Goal: Obtain resource: Obtain resource

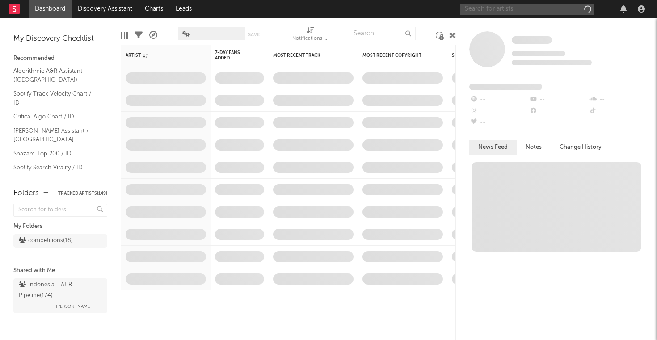
click at [515, 13] on input "text" at bounding box center [528, 9] width 134 height 11
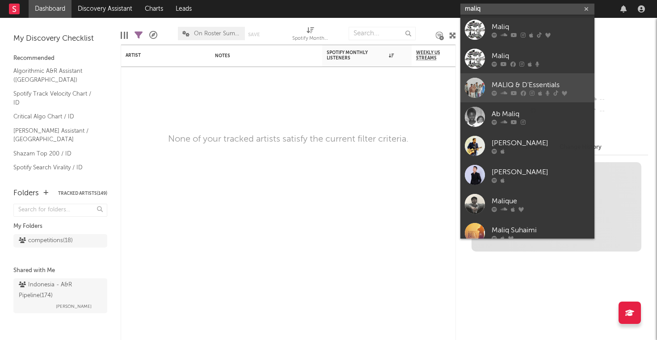
type input "maliq"
click at [526, 82] on div "MALIQ & D'Essentials" at bounding box center [541, 85] width 98 height 11
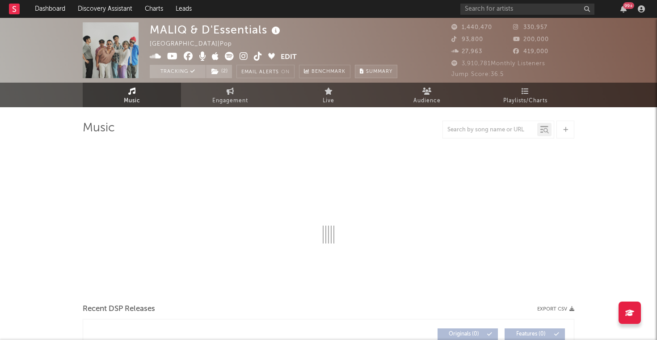
click at [381, 72] on span "Summary" at bounding box center [379, 71] width 26 height 5
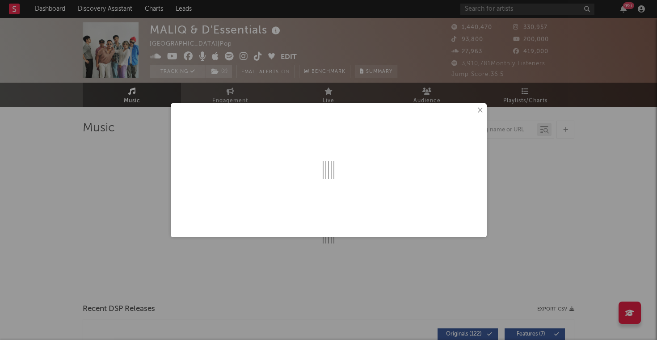
select select "6m"
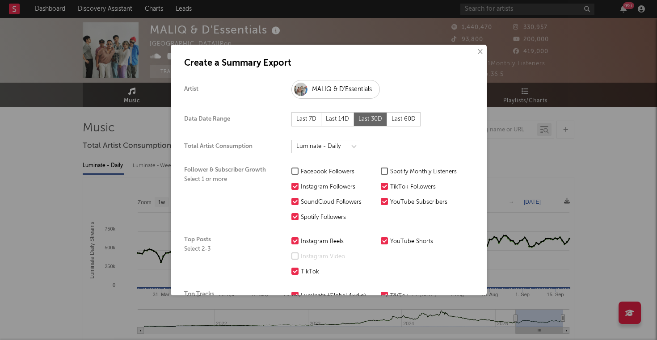
click at [308, 115] on div "Last 7D" at bounding box center [307, 119] width 30 height 14
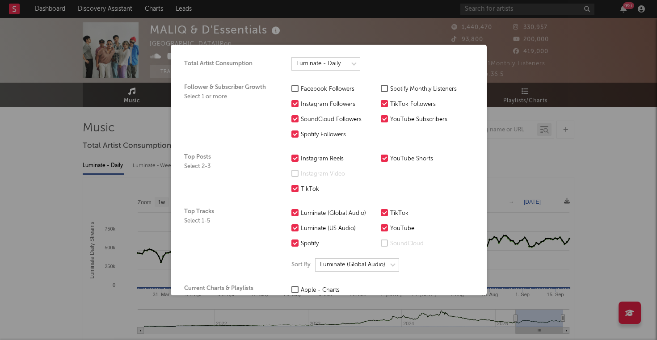
scroll to position [85, 0]
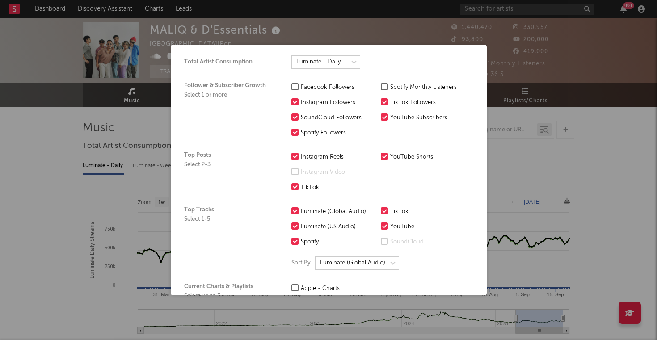
click at [390, 89] on label "Spotify Monthly Listeners" at bounding box center [423, 87] width 85 height 11
click at [381, 89] on input "Spotify Monthly Listeners" at bounding box center [381, 87] width 0 height 11
click at [341, 118] on div "SoundCloud Followers" at bounding box center [339, 118] width 76 height 11
click at [292, 118] on input "SoundCloud Followers" at bounding box center [292, 118] width 0 height 11
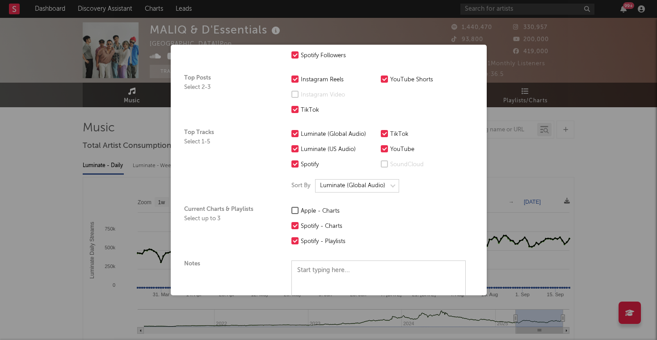
scroll to position [162, 0]
click at [391, 80] on div "YouTube Shorts" at bounding box center [428, 79] width 76 height 11
click at [381, 80] on input "YouTube Shorts" at bounding box center [381, 79] width 0 height 11
click at [326, 96] on div "Instagram Video" at bounding box center [339, 94] width 76 height 11
click at [292, 96] on input "Instagram Video" at bounding box center [292, 94] width 0 height 11
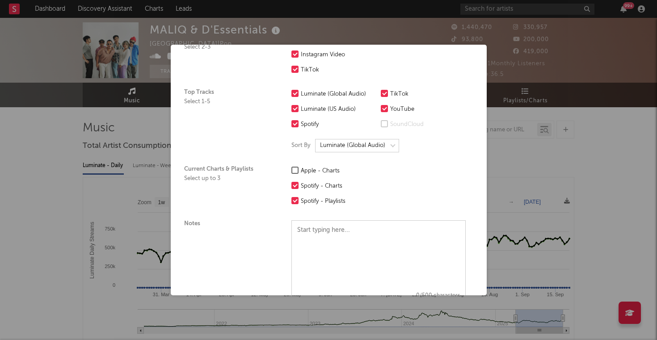
scroll to position [203, 0]
click at [343, 111] on div "Luminate (US Audio)" at bounding box center [339, 109] width 76 height 11
click at [292, 111] on input "Luminate (US Audio)" at bounding box center [292, 109] width 0 height 11
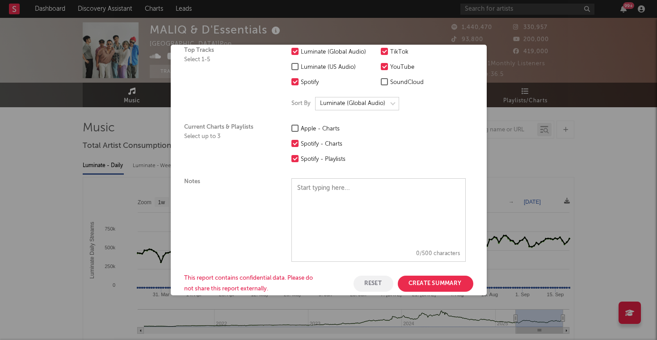
scroll to position [261, 0]
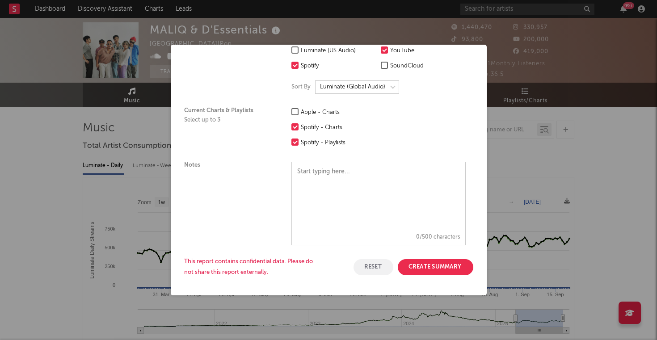
click at [437, 268] on button "Create Summary" at bounding box center [436, 267] width 76 height 16
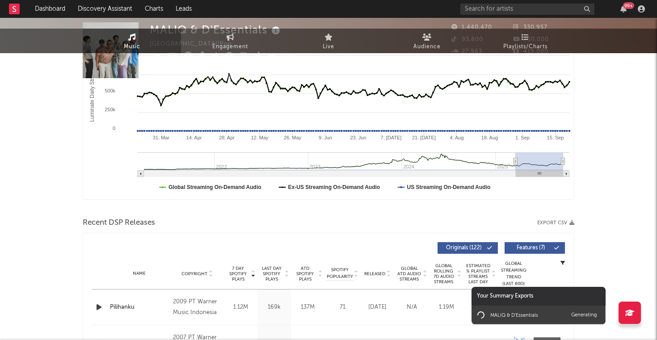
scroll to position [0, 0]
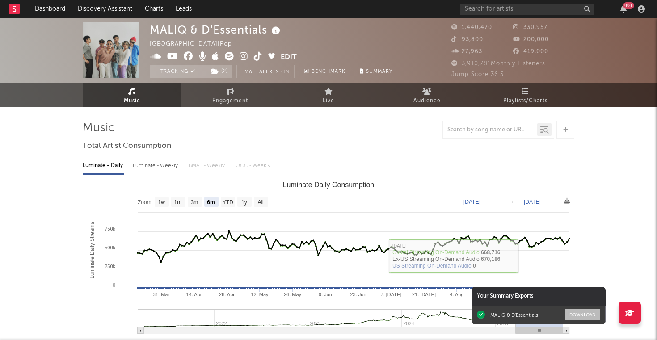
click at [580, 314] on button "Download" at bounding box center [582, 314] width 35 height 11
